Goal: Task Accomplishment & Management: Manage account settings

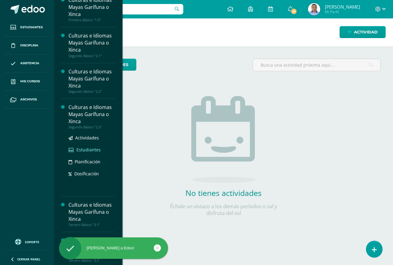
scroll to position [162, 0]
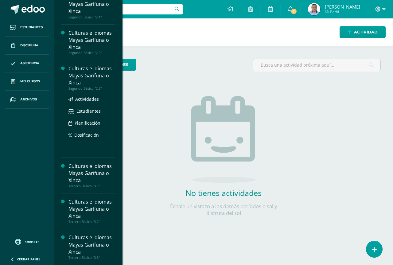
click at [100, 84] on div "Culturas e Idiomas Mayas Garífuna o Xinca" at bounding box center [91, 75] width 47 height 21
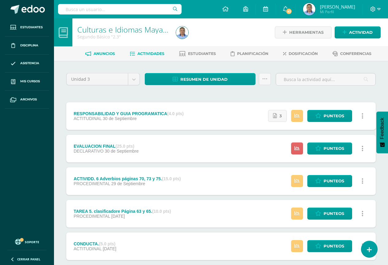
click at [95, 57] on link "Anuncios" at bounding box center [100, 54] width 30 height 10
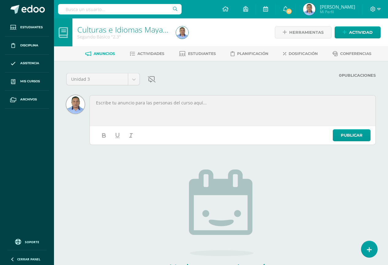
click at [154, 112] on div at bounding box center [233, 110] width 284 height 29
click at [134, 53] on link "Actividades" at bounding box center [147, 54] width 35 height 10
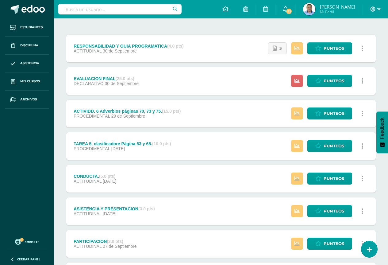
scroll to position [31, 0]
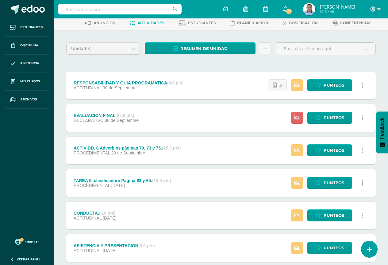
click at [127, 154] on span "29 de Septiembre" at bounding box center [128, 152] width 34 height 5
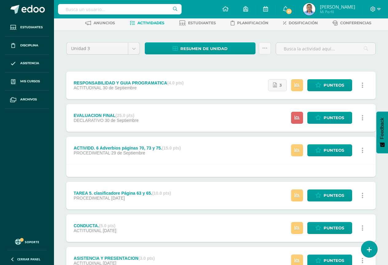
click at [140, 122] on div "EVALUACION FINAL (25.0 pts) DECLARATIVO 30 de Septiembre" at bounding box center [106, 118] width 80 height 28
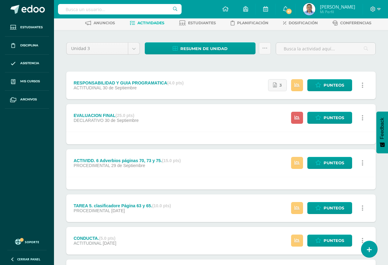
click at [157, 88] on div "ACTITUDINAL 30 de Septiembre" at bounding box center [129, 87] width 110 height 5
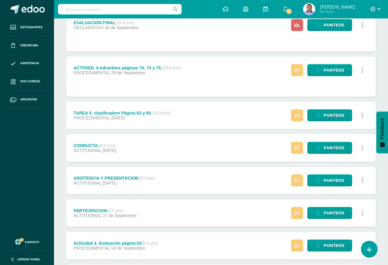
scroll to position [215, 0]
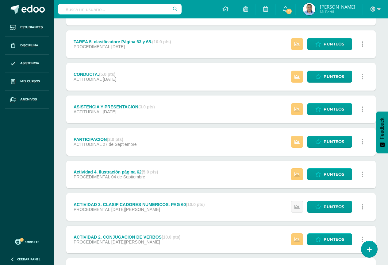
click at [203, 200] on div "ACTIVIDAD 3. CLASIFICADORES NUMERICOS. PAG 60 (10.0 pts) PROCEDIMENTAL 26 de Ag…" at bounding box center [139, 207] width 146 height 28
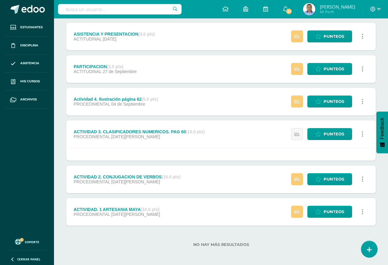
scroll to position [289, 0]
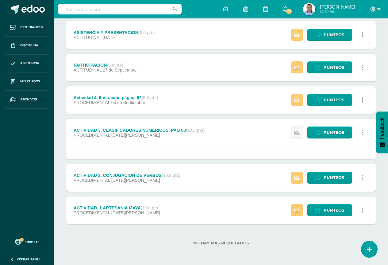
click at [198, 190] on div "ACTIVIDAD 2. CONJUGACION DE VERBOS (10.0 pts) PROCEDIMENTAL 16 de Agosto Estatu…" at bounding box center [221, 178] width 310 height 28
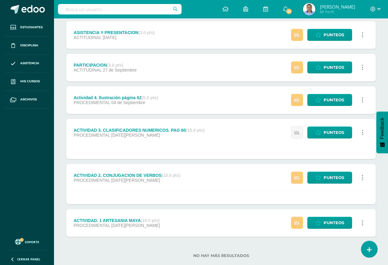
click at [187, 213] on div "ACTIVIDAD. 1 ARTESANIA MAYA (10.0 pts) PROCEDIMENTAL 15 de Agosto Estatus de Ac…" at bounding box center [221, 223] width 310 height 28
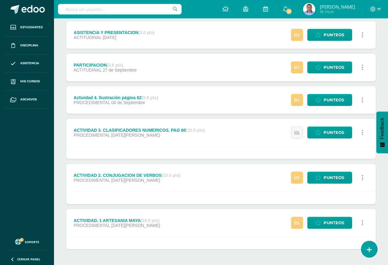
click at [174, 143] on div "ACTIVIDAD 3. CLASIFICADORES NUMERICOS. PAG 60 (10.0 pts) PROCEDIMENTAL 26 de Ag…" at bounding box center [139, 133] width 146 height 28
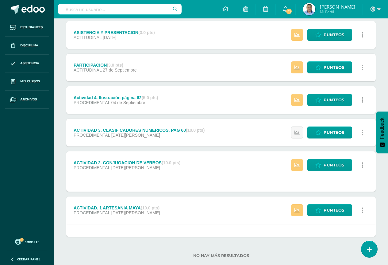
click at [158, 102] on div "PROCEDIMENTAL 04 de Septiembre" at bounding box center [116, 102] width 84 height 5
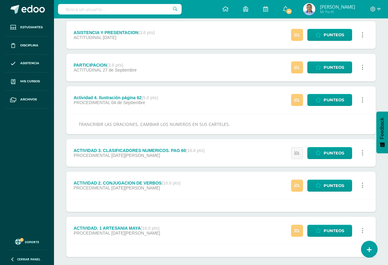
click at [196, 105] on div "Actividad 4. Ilustración página 62 (5.0 pts) PROCEDIMENTAL 04 de Septiembre Est…" at bounding box center [221, 100] width 310 height 28
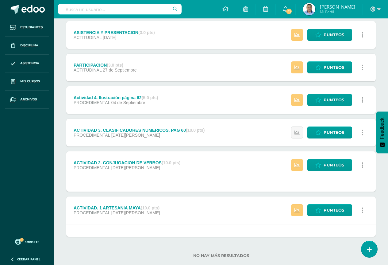
click at [164, 72] on div "PARTICIPACION (3.0 pts) ACTITUDINAL 27 de Septiembre Estatus de Actividad: 0 Es…" at bounding box center [221, 68] width 310 height 28
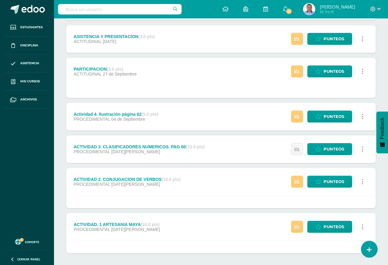
scroll to position [228, 0]
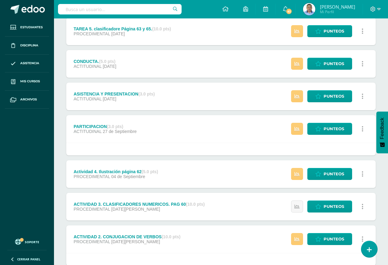
click at [169, 126] on div "PARTICIPACION (3.0 pts) ACTITUDINAL 27 de Septiembre Estatus de Actividad: 0 Es…" at bounding box center [221, 129] width 310 height 28
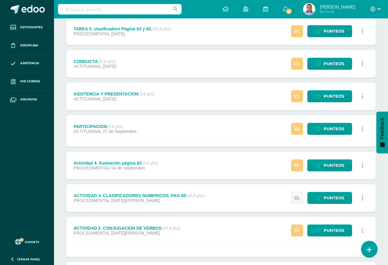
click at [160, 94] on div "ASISTENCIA Y PRESENTACION (3.0 pts) ACTITUDINAL 28 de Septiembre" at bounding box center [114, 97] width 96 height 28
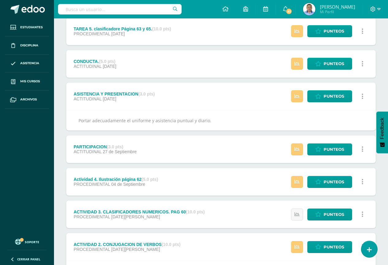
click at [190, 102] on div "ASISTENCIA Y PRESENTACION (3.0 pts) ACTITUDINAL 28 de Septiembre Estatus de Act…" at bounding box center [221, 97] width 310 height 28
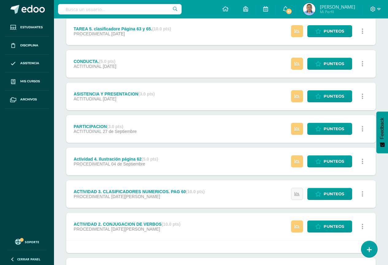
click at [146, 67] on div "CONDUCTA. (5.0 pts) ACTITUDINAL 28 de Septiembre Estatus de Actividad: 0 Estudi…" at bounding box center [221, 64] width 310 height 28
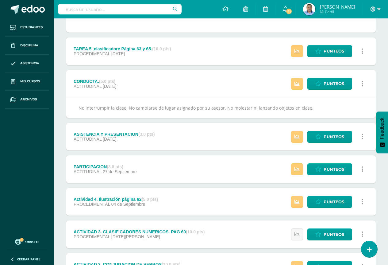
scroll to position [197, 0]
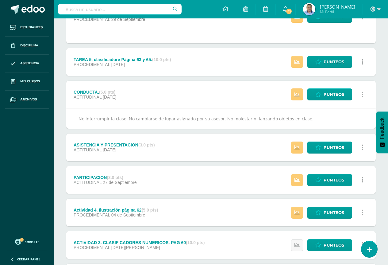
click at [206, 97] on div "CONDUCTA. (5.0 pts) ACTITUDINAL 28 de Septiembre Estatus de Actividad: 0 Estudi…" at bounding box center [221, 95] width 310 height 28
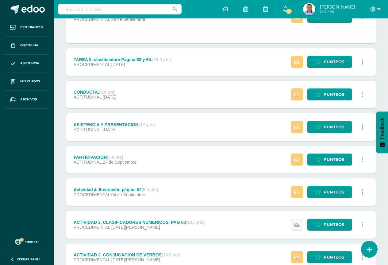
click at [174, 66] on div "TAREA 5. clasificadore Página 63 y 65. (10.0 pts) PROCEDIMENTAL 28 de Septiembre" at bounding box center [122, 62] width 112 height 28
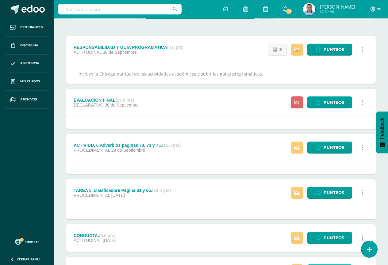
scroll to position [0, 0]
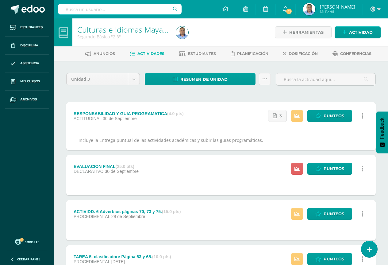
click at [202, 126] on div "RESPONSABILIDAD Y GUIA PROGRAMATICA (4.0 pts) ACTITUDINAL 30 de Septiembre Esta…" at bounding box center [221, 116] width 310 height 28
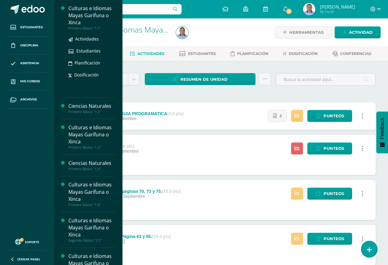
click at [84, 19] on div "Culturas e Idiomas Mayas Garífuna o Xinca" at bounding box center [91, 15] width 47 height 21
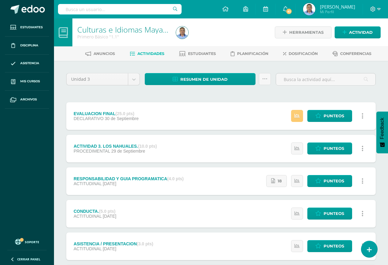
click at [150, 116] on div "EVALUACION FINAL (25.0 pts) DECLARATIVO 30 de Septiembre Estatus de Actividad: …" at bounding box center [221, 116] width 310 height 28
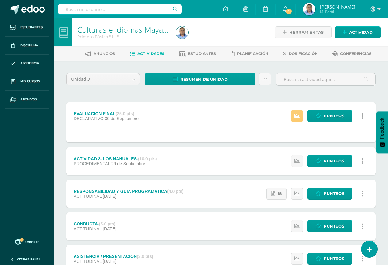
click at [150, 115] on div "EVALUACION FINAL (25.0 pts) DECLARATIVO 30 de Septiembre Estatus de Actividad: …" at bounding box center [221, 116] width 310 height 28
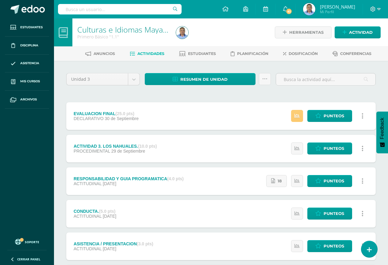
click at [175, 149] on div "ACTIVIDAD 3. LOS NAHUALES. (10.0 pts) PROCEDIMENTAL 29 de Septiembre Estatus de…" at bounding box center [221, 149] width 310 height 28
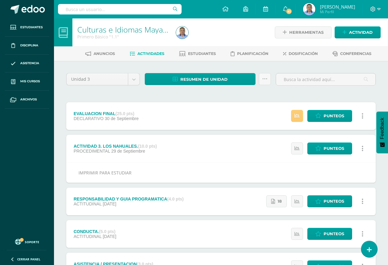
click at [173, 142] on div "ACTIVIDAD 3. LOS NAHUALES. (10.0 pts) PROCEDIMENTAL 29 de Septiembre Estatus de…" at bounding box center [221, 149] width 310 height 28
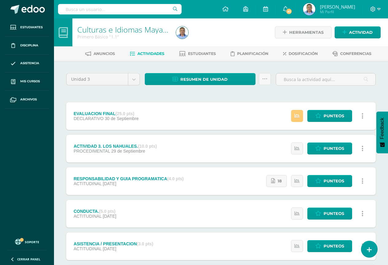
click at [206, 178] on div "RESPONSABILIDAD Y GUIA PROGRAMATICA (4.0 pts) ACTITUDINAL 28 de Septiembre Esta…" at bounding box center [221, 181] width 310 height 28
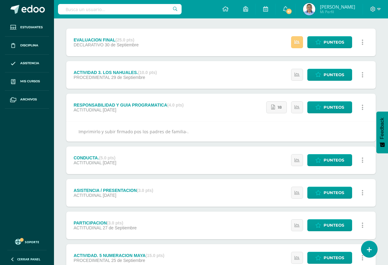
scroll to position [92, 0]
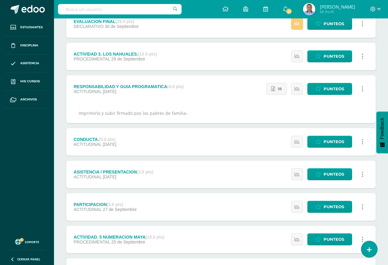
click at [204, 88] on div "RESPONSABILIDAD Y GUIA PROGRAMATICA (4.0 pts) ACTITUDINAL 28 de Septiembre Esta…" at bounding box center [221, 89] width 310 height 28
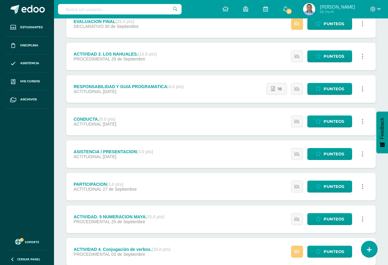
click at [158, 128] on div "CONDUCTA. (5.0 pts) ACTITUDINAL 28 de Septiembre Estatus de Actividad: 0 Estudi…" at bounding box center [221, 122] width 310 height 28
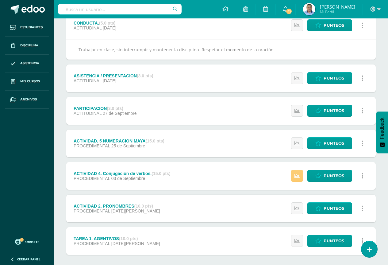
scroll to position [219, 0]
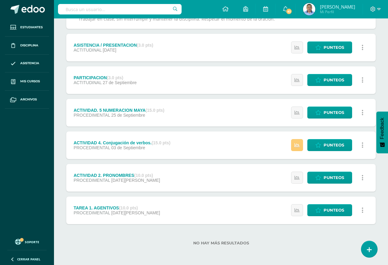
click at [380, 64] on div "Unidad 3 Unidad 1 Unidad 2 Unidad 3 Resumen de unidad Descargar como HTML Desca…" at bounding box center [221, 53] width 334 height 423
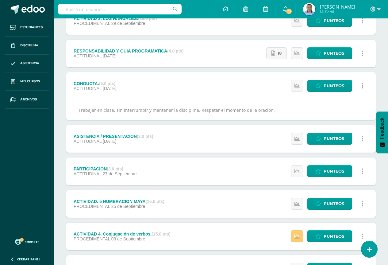
scroll to position [65, 0]
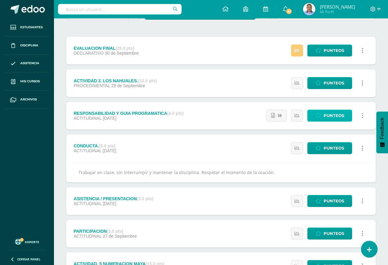
click at [337, 114] on span "Punteos" at bounding box center [334, 115] width 21 height 11
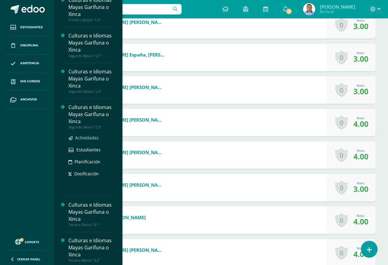
scroll to position [123, 0]
click at [90, 121] on div "Culturas e Idiomas Mayas Garífuna o Xinca" at bounding box center [91, 114] width 47 height 21
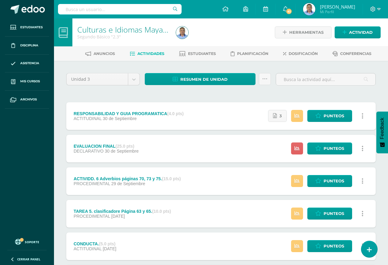
click at [104, 67] on div "Unidad 3 Unidad 1 Unidad 2 Unidad 3 Resumen de unidad Descargar como HTML Desca…" at bounding box center [221, 261] width 334 height 401
click at [105, 77] on body "Estudiantes Disciplina Asistencia Mis cursos Archivos Soporte Ayuda Reportar un…" at bounding box center [194, 231] width 388 height 462
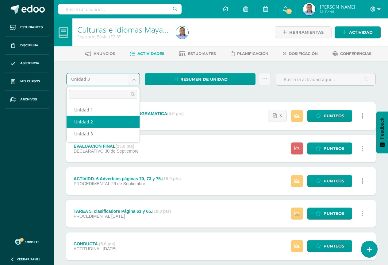
select select "Unidad 2"
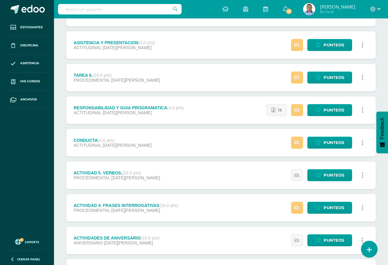
scroll to position [108, 0]
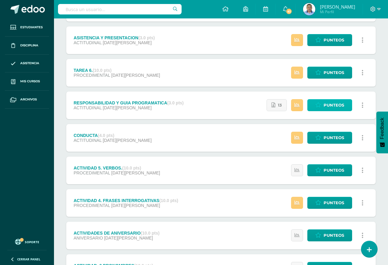
click at [322, 106] on link "Punteos" at bounding box center [330, 105] width 45 height 12
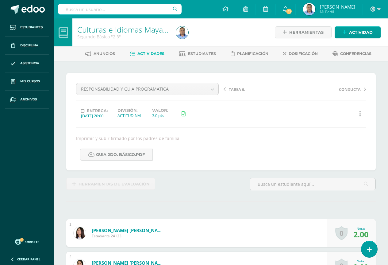
scroll to position [0, 0]
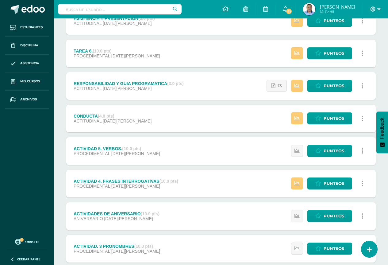
scroll to position [154, 0]
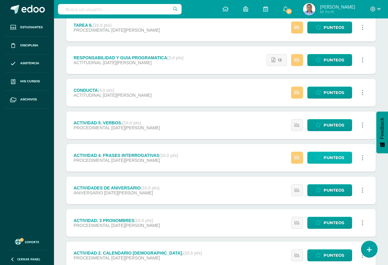
click at [319, 155] on icon at bounding box center [319, 157] width 6 height 5
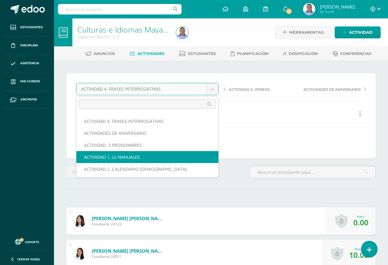
scroll to position [0, 0]
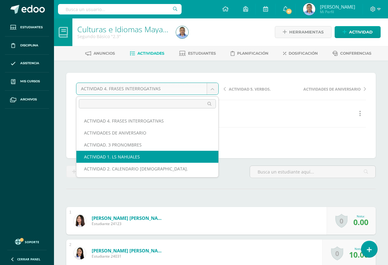
select select "/dashboard/teacher/grade-activity/39258/"
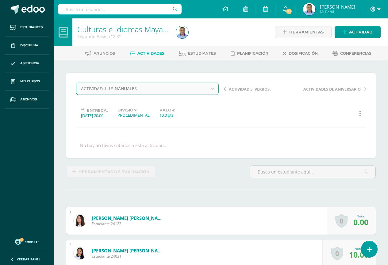
scroll to position [1, 0]
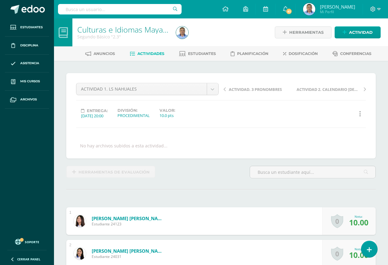
click at [364, 113] on link at bounding box center [360, 114] width 12 height 12
click at [360, 109] on link at bounding box center [360, 114] width 12 height 12
click at [358, 131] on link "Historial de actividad" at bounding box center [349, 134] width 63 height 10
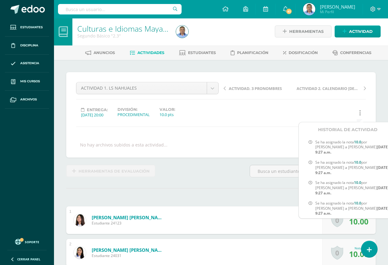
scroll to position [0, 0]
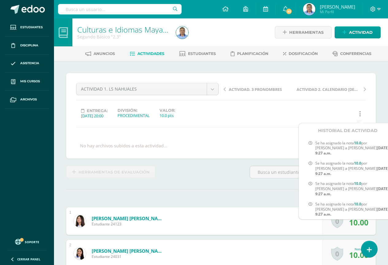
click at [226, 170] on div "Herramientas de evaluación" at bounding box center [221, 175] width 315 height 18
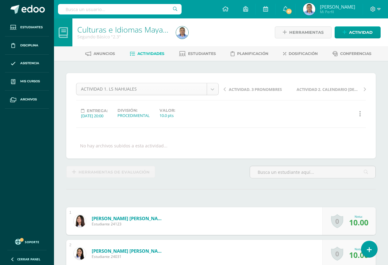
scroll to position [56, 0]
select select "/dashboard/teacher/grade-activity/40585/"
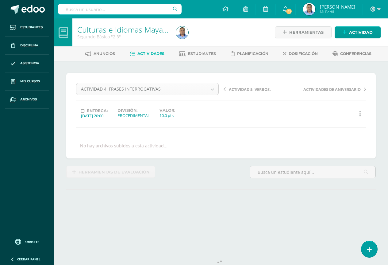
click at [158, 90] on body "Estudiantes Disciplina Asistencia Mis cursos Archivos Soporte Ayuda Reportar un…" at bounding box center [194, 118] width 388 height 237
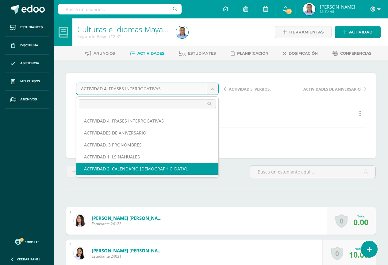
scroll to position [1, 0]
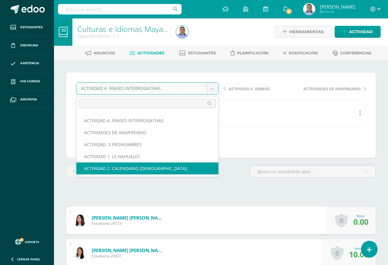
select select "/dashboard/teacher/grade-activity/39262/"
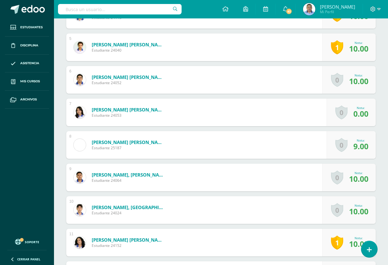
scroll to position [369, 0]
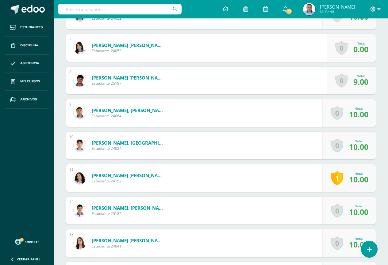
click at [341, 174] on link "1" at bounding box center [337, 178] width 12 height 14
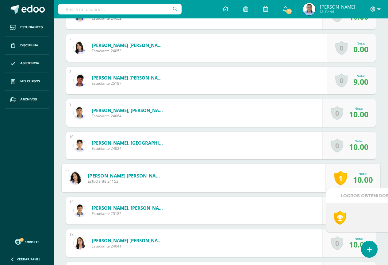
click at [346, 175] on link "1" at bounding box center [341, 178] width 13 height 14
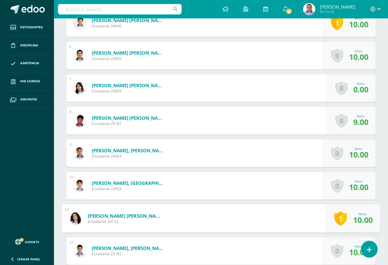
scroll to position [246, 0]
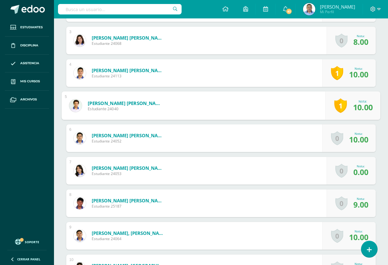
click at [338, 105] on link "1" at bounding box center [341, 106] width 13 height 14
click at [337, 74] on link "1" at bounding box center [337, 73] width 12 height 14
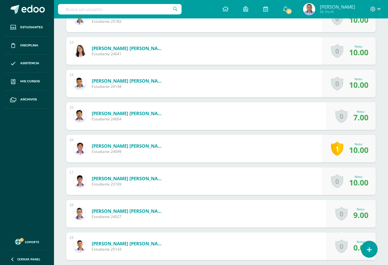
scroll to position [583, 0]
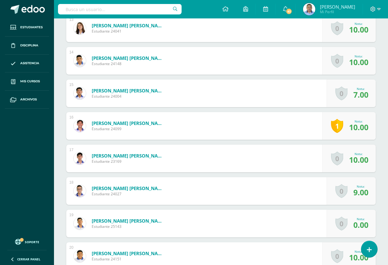
click at [342, 123] on link "1" at bounding box center [337, 126] width 12 height 14
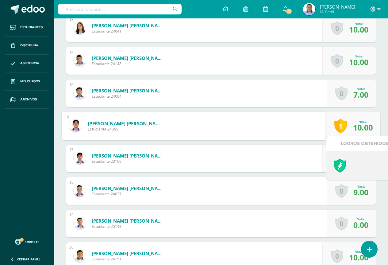
click at [341, 127] on link "1" at bounding box center [341, 126] width 13 height 14
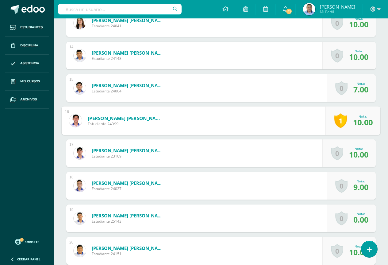
scroll to position [706, 0]
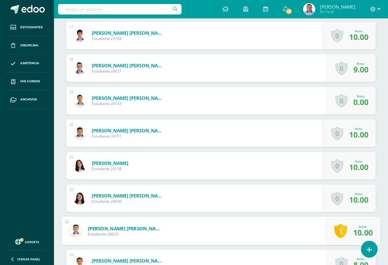
click at [336, 231] on link "1" at bounding box center [341, 231] width 13 height 14
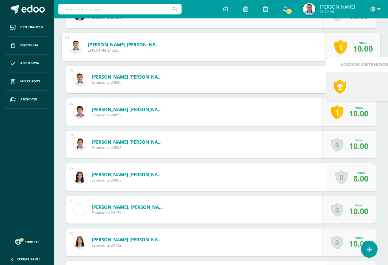
scroll to position [891, 0]
click at [340, 112] on link "1" at bounding box center [337, 112] width 12 height 14
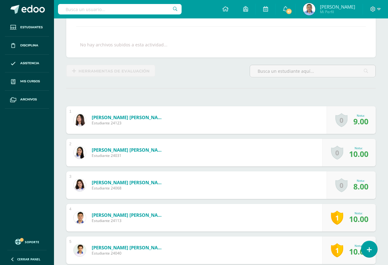
scroll to position [0, 0]
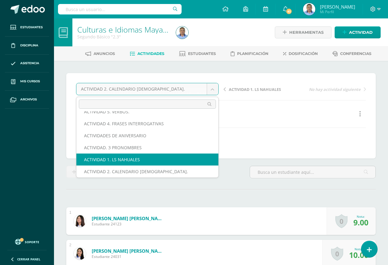
scroll to position [68, 0]
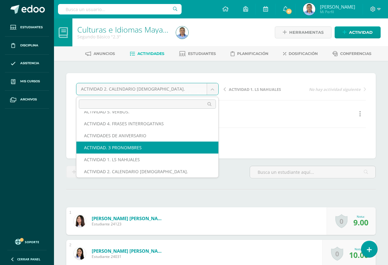
select select "/dashboard/teacher/grade-activity/39958/"
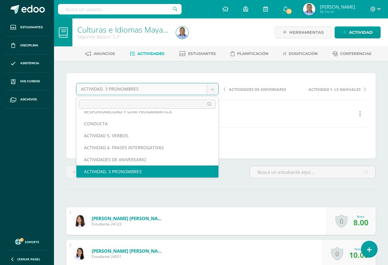
scroll to position [38, 0]
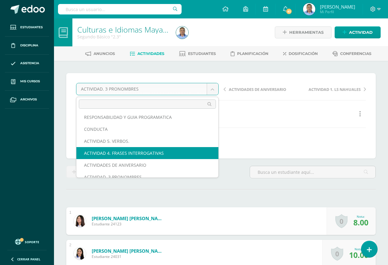
select select "/dashboard/teacher/grade-activity/40585/"
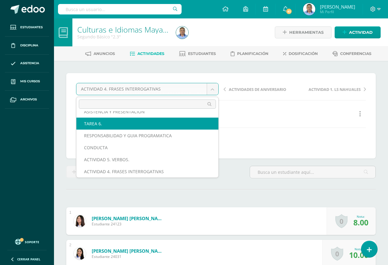
scroll to position [14, 0]
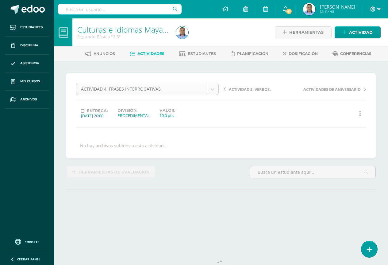
click at [133, 89] on body "Estudiantes Disciplina Asistencia Mis cursos Archivos Soporte Ayuda Reportar un…" at bounding box center [194, 118] width 388 height 237
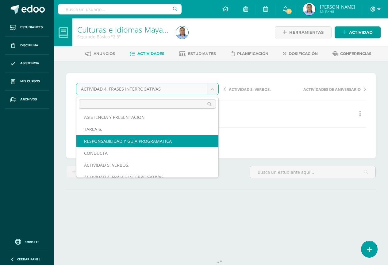
scroll to position [45, 0]
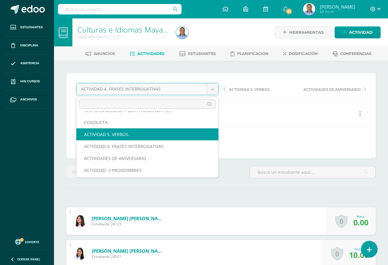
select select "/dashboard/teacher/grade-activity/40583/"
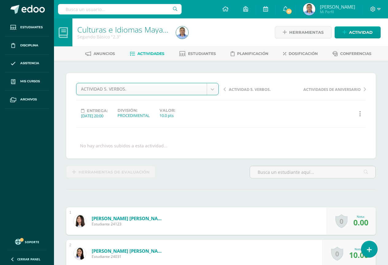
scroll to position [0, 0]
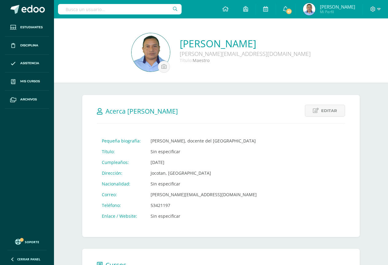
drag, startPoint x: 170, startPoint y: 205, endPoint x: 143, endPoint y: 203, distance: 27.1
click at [143, 203] on tr "Teléfono: 53421197" at bounding box center [179, 205] width 165 height 11
drag, startPoint x: 176, startPoint y: 206, endPoint x: 101, endPoint y: 140, distance: 100.3
click at [101, 140] on tbody "Pequeña biografía: Rodolfo carranza, docente del Liceo La Salle Título: Sin esp…" at bounding box center [179, 178] width 165 height 86
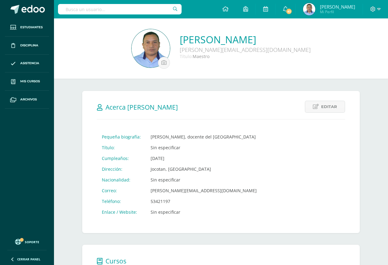
scroll to position [31, 0]
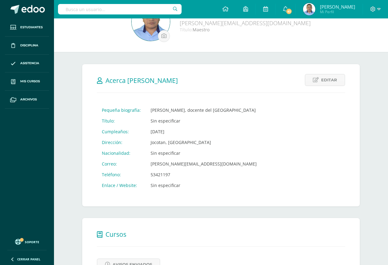
drag, startPoint x: 181, startPoint y: 186, endPoint x: 102, endPoint y: 110, distance: 110.5
click at [102, 110] on tbody "Pequeña biografía: Rodolfo carranza, docente del Liceo La Salle Título: Sin esp…" at bounding box center [179, 148] width 165 height 86
click at [326, 81] on span "Editar" at bounding box center [330, 79] width 16 height 11
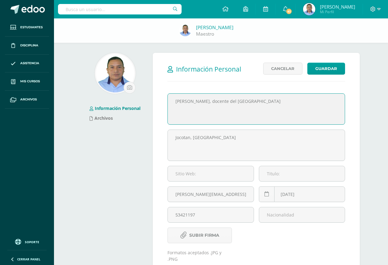
click at [193, 102] on textarea "[PERSON_NAME], docente del [GEOGRAPHIC_DATA]" at bounding box center [256, 109] width 177 height 31
click at [194, 102] on textarea "[PERSON_NAME], docente del [GEOGRAPHIC_DATA]" at bounding box center [256, 109] width 177 height 31
type textarea "[PERSON_NAME], docente del [GEOGRAPHIC_DATA]"
click at [335, 70] on button "Guardar" at bounding box center [327, 69] width 38 height 12
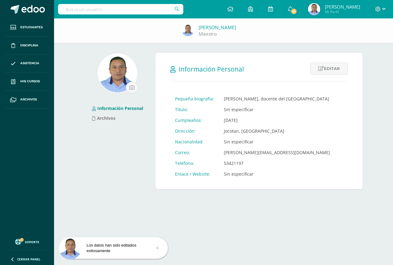
click at [324, 65] on link "Editar" at bounding box center [329, 69] width 38 height 12
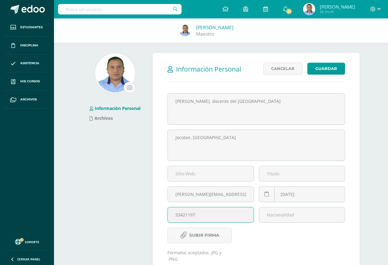
drag, startPoint x: 214, startPoint y: 214, endPoint x: 83, endPoint y: 172, distance: 137.8
click at [83, 172] on div "Información Personal Archivos Información Personal Editar Cancelar Guardar Pequ…" at bounding box center [221, 185] width 283 height 264
type input "12345678"
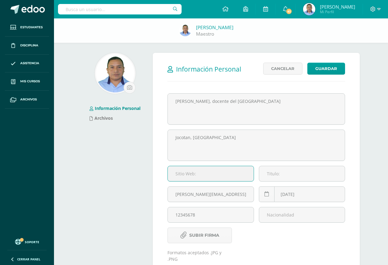
click at [237, 177] on input "url" at bounding box center [211, 173] width 86 height 15
type input "x"
click at [198, 171] on input "url" at bounding box center [211, 173] width 86 height 15
paste input "[URL][DOMAIN_NAME]"
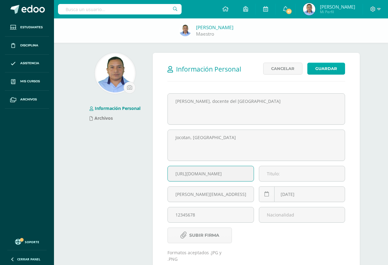
type input "[URL][DOMAIN_NAME]"
click at [323, 70] on button "Guardar" at bounding box center [327, 69] width 38 height 12
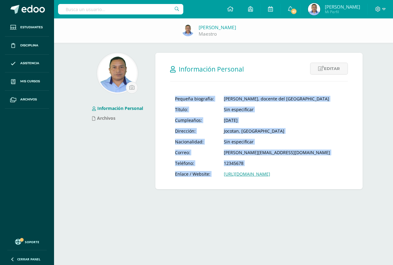
drag, startPoint x: 308, startPoint y: 174, endPoint x: 218, endPoint y: 172, distance: 90.0
click at [217, 176] on form "Información Personal Editar Cancelar Guardar Pequeña biografía: [PERSON_NAME], …" at bounding box center [258, 121] width 207 height 136
drag, startPoint x: 294, startPoint y: 207, endPoint x: 283, endPoint y: 175, distance: 33.8
click at [293, 201] on html "Los datos han sido editados exitosamente Estudiantes Disciplina Asistencia Mis …" at bounding box center [196, 100] width 393 height 201
click at [290, 185] on form "Información Personal Editar Cancelar Guardar Pequeña biografía: [PERSON_NAME], …" at bounding box center [258, 121] width 207 height 136
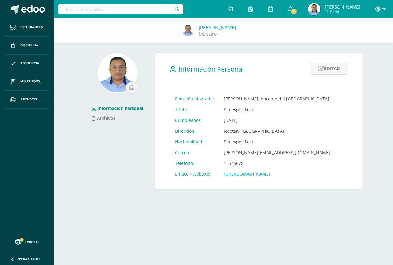
click at [270, 174] on link "[URL][DOMAIN_NAME]" at bounding box center [247, 174] width 46 height 6
click at [249, 174] on link "[URL][DOMAIN_NAME]" at bounding box center [247, 174] width 46 height 6
click at [270, 173] on link "[URL][DOMAIN_NAME]" at bounding box center [247, 174] width 46 height 6
